Goal: Task Accomplishment & Management: Manage account settings

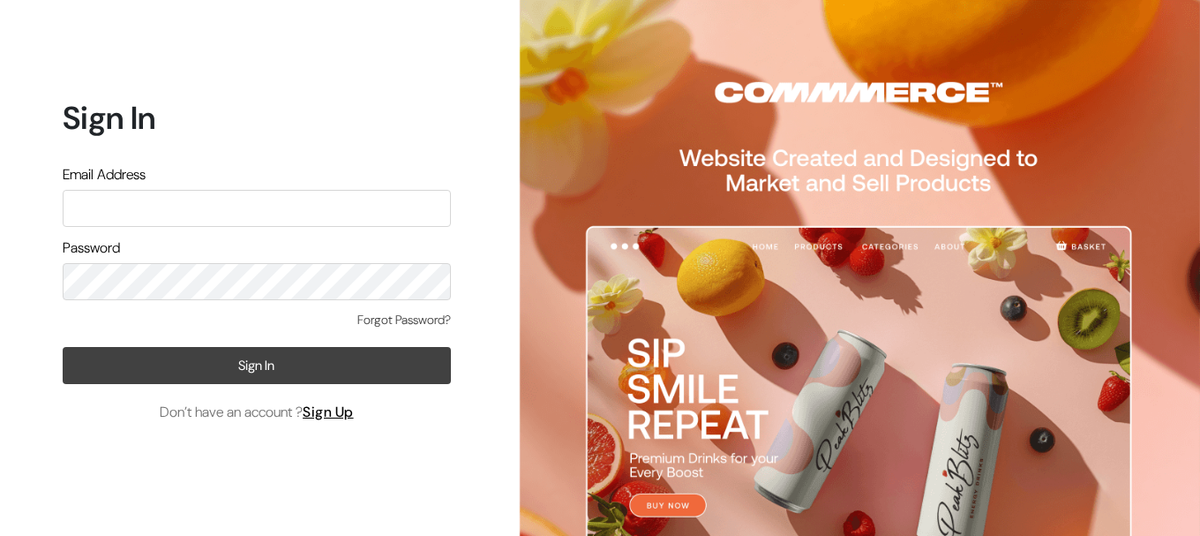
type input "ecomservicesmumbai@gmail.com"
click at [139, 383] on button "Sign In" at bounding box center [257, 365] width 388 height 37
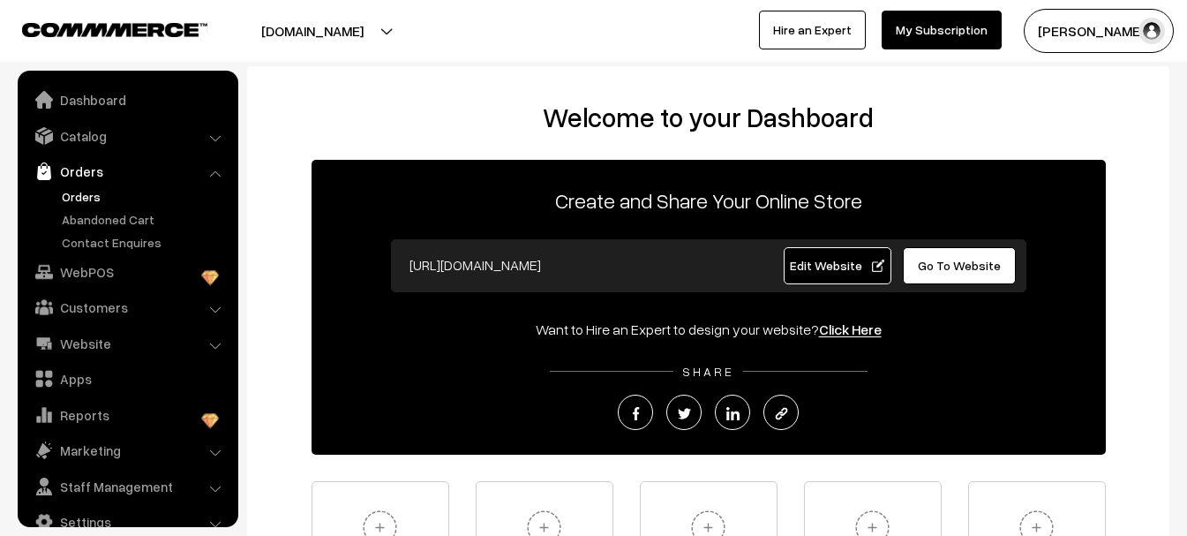
click at [92, 195] on link "Orders" at bounding box center [144, 196] width 175 height 19
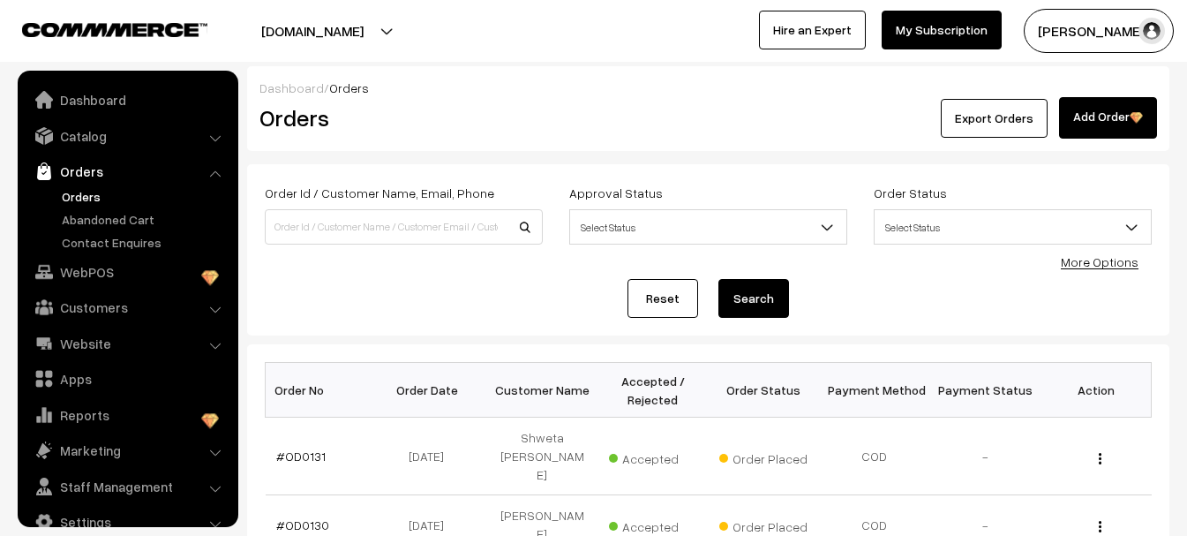
scroll to position [28, 0]
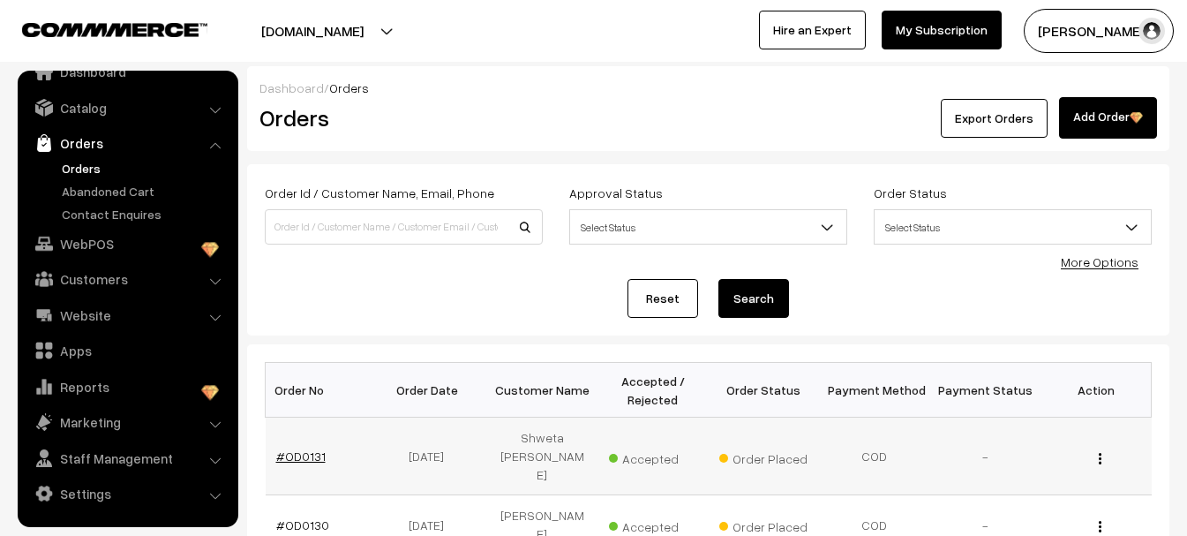
click at [301, 448] on link "#OD0131" at bounding box center [300, 455] width 49 height 15
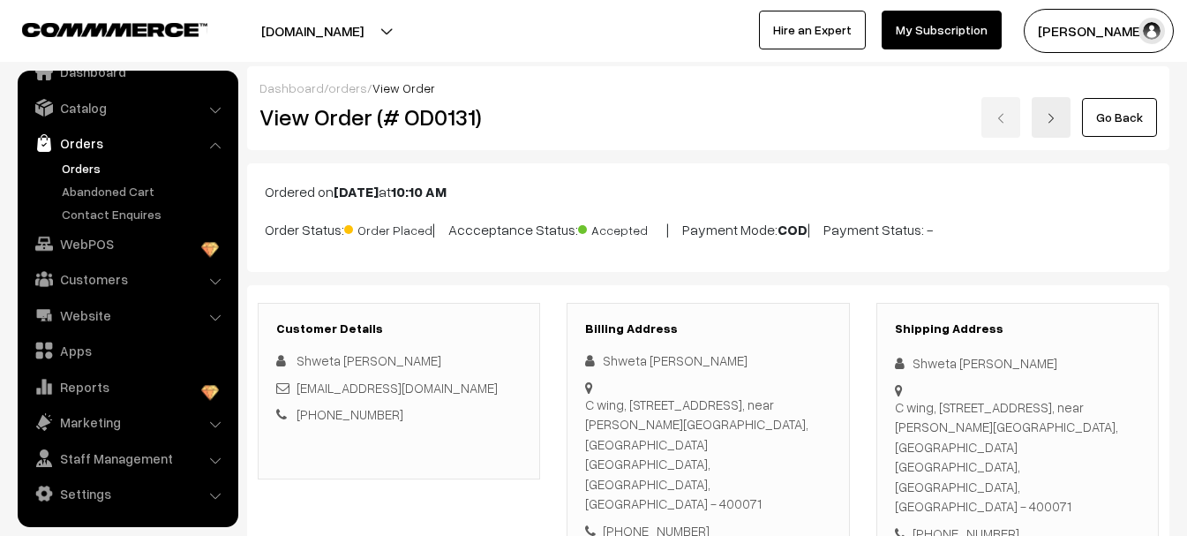
scroll to position [28, 0]
